Goal: Information Seeking & Learning: Learn about a topic

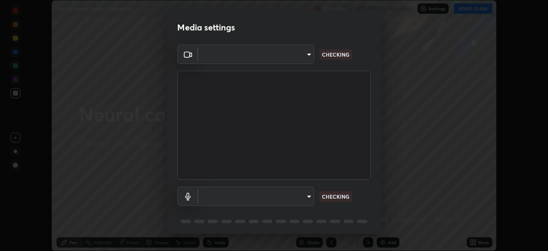
scroll to position [251, 548]
type input "846d0ba8f5080ab81b5b071cdfefeec17a04dc93fe71064fe08a1f5c66129023"
type input "communications"
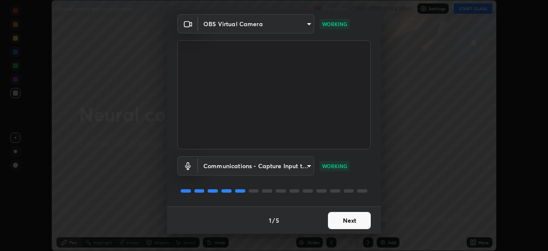
click at [346, 220] on button "Next" at bounding box center [349, 220] width 43 height 17
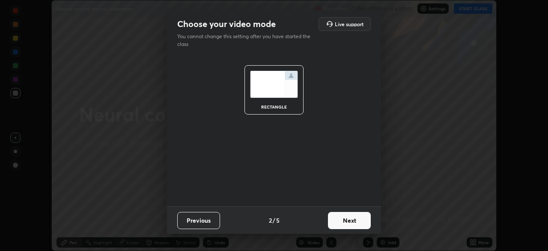
scroll to position [0, 0]
click at [352, 221] on button "Next" at bounding box center [349, 220] width 43 height 17
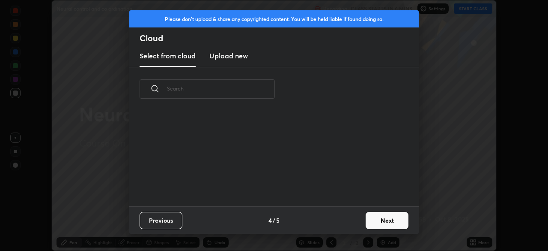
click at [366, 221] on button "Next" at bounding box center [387, 220] width 43 height 17
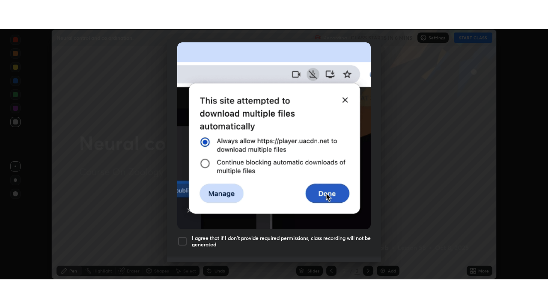
scroll to position [205, 0]
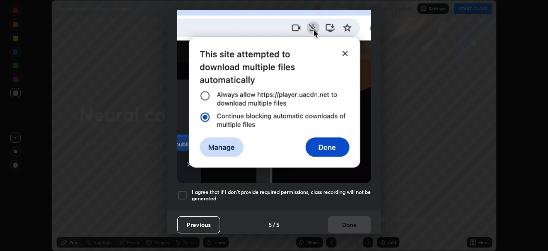
click at [366, 190] on h5 "I agree that if I don't provide required permissions, class recording will not …" at bounding box center [281, 194] width 179 height 13
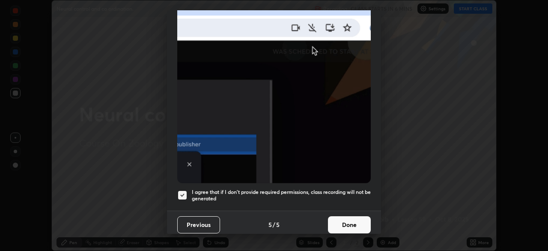
click at [354, 222] on button "Done" at bounding box center [349, 224] width 43 height 17
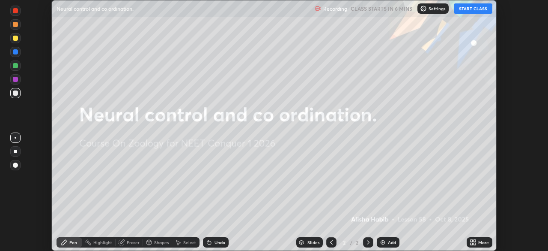
click at [474, 240] on icon at bounding box center [475, 240] width 2 height 2
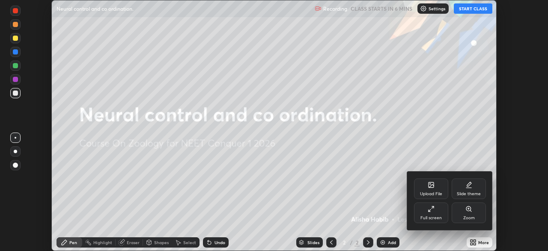
click at [433, 215] on div "Full screen" at bounding box center [431, 217] width 21 height 4
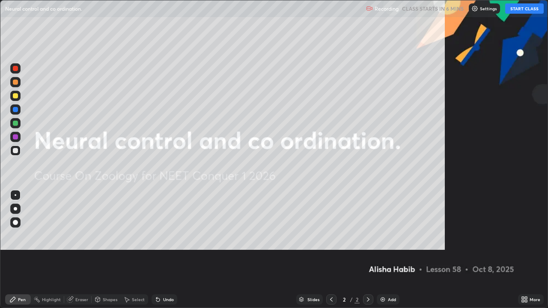
scroll to position [308, 548]
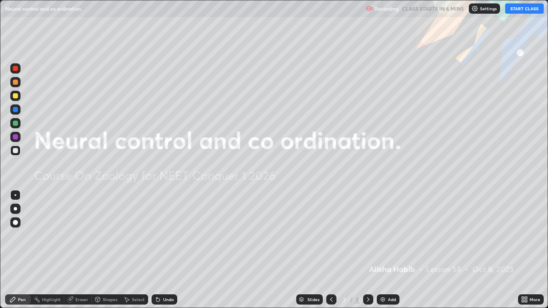
click at [521, 11] on button "START CLASS" at bounding box center [524, 8] width 39 height 10
click at [16, 209] on div at bounding box center [15, 208] width 3 height 3
click at [391, 250] on div "Add" at bounding box center [392, 300] width 8 height 4
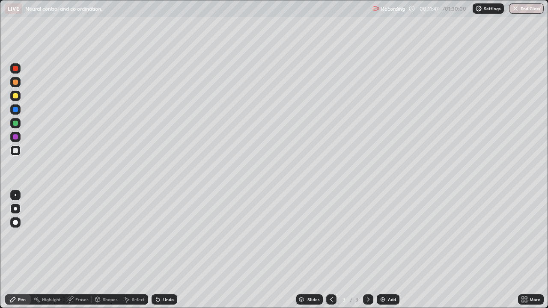
click at [18, 82] on div at bounding box center [15, 82] width 5 height 5
click at [163, 250] on div "Undo" at bounding box center [168, 300] width 11 height 4
click at [18, 152] on div at bounding box center [15, 151] width 10 height 10
click at [165, 250] on div "Undo" at bounding box center [168, 300] width 11 height 4
click at [76, 250] on div "Eraser" at bounding box center [81, 300] width 13 height 4
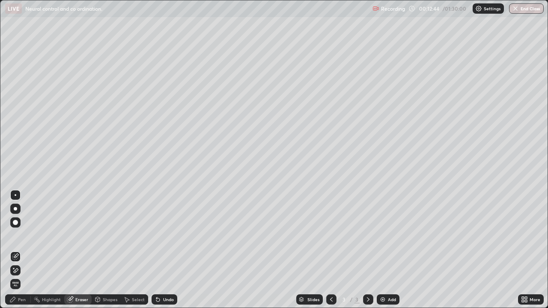
click at [24, 250] on div "Pen" at bounding box center [22, 300] width 8 height 4
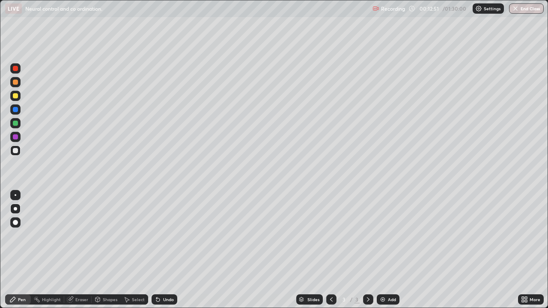
click at [164, 250] on div "Undo" at bounding box center [168, 300] width 11 height 4
click at [78, 250] on div "Eraser" at bounding box center [81, 300] width 13 height 4
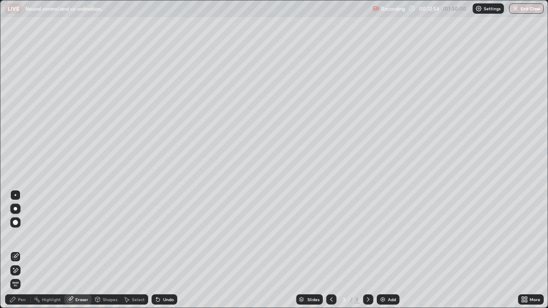
click at [24, 250] on div "Pen" at bounding box center [22, 300] width 8 height 4
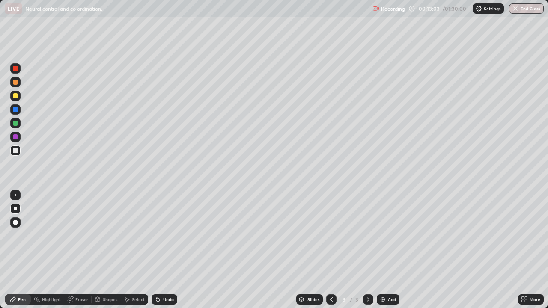
click at [81, 250] on div "Eraser" at bounding box center [81, 300] width 13 height 4
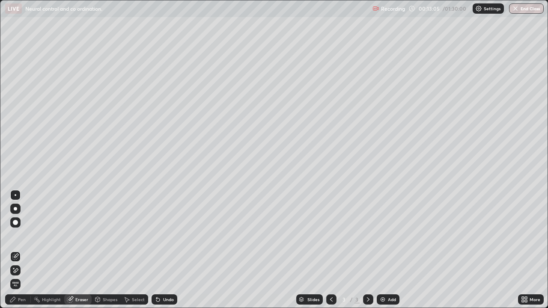
click at [21, 250] on div "Pen" at bounding box center [22, 300] width 8 height 4
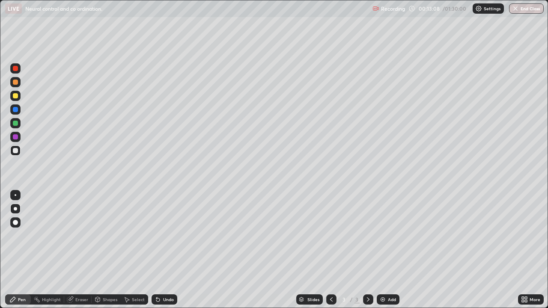
click at [103, 250] on div "Shapes" at bounding box center [110, 300] width 15 height 4
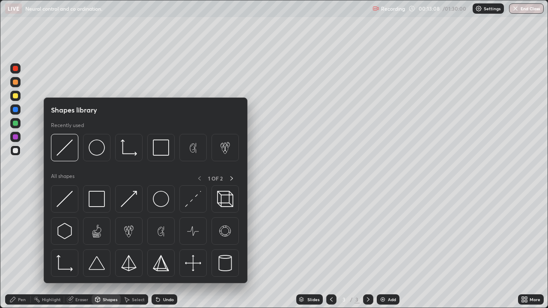
click at [81, 250] on div "Eraser" at bounding box center [81, 300] width 13 height 4
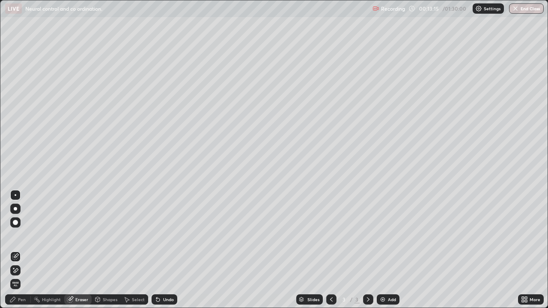
click at [26, 250] on div "Pen" at bounding box center [18, 300] width 26 height 10
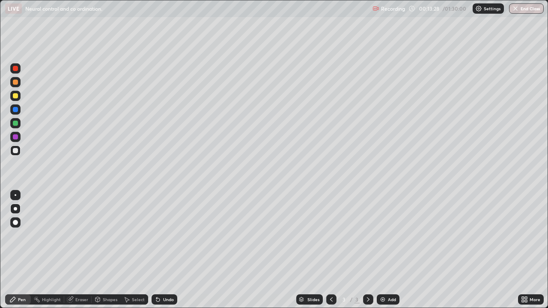
click at [57, 250] on div "Highlight" at bounding box center [51, 300] width 19 height 4
click at [72, 250] on icon at bounding box center [71, 299] width 5 height 4
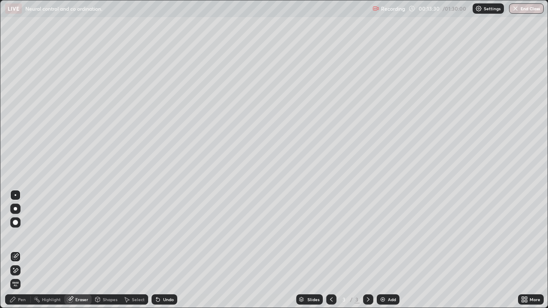
click at [25, 250] on div "Pen" at bounding box center [18, 300] width 26 height 10
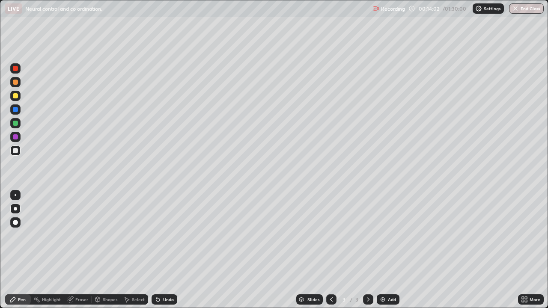
click at [168, 250] on div "Undo" at bounding box center [168, 300] width 11 height 4
click at [167, 250] on div "Undo" at bounding box center [168, 300] width 11 height 4
click at [159, 250] on icon at bounding box center [158, 299] width 7 height 7
click at [160, 250] on div "Undo" at bounding box center [165, 300] width 26 height 10
click at [161, 250] on div "Undo" at bounding box center [165, 300] width 26 height 10
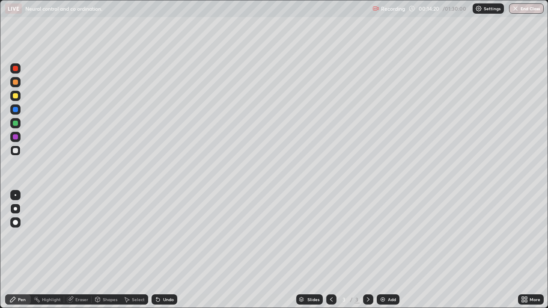
click at [161, 250] on div "Undo" at bounding box center [165, 300] width 26 height 10
click at [15, 110] on div at bounding box center [15, 109] width 5 height 5
